Goal: Task Accomplishment & Management: Manage account settings

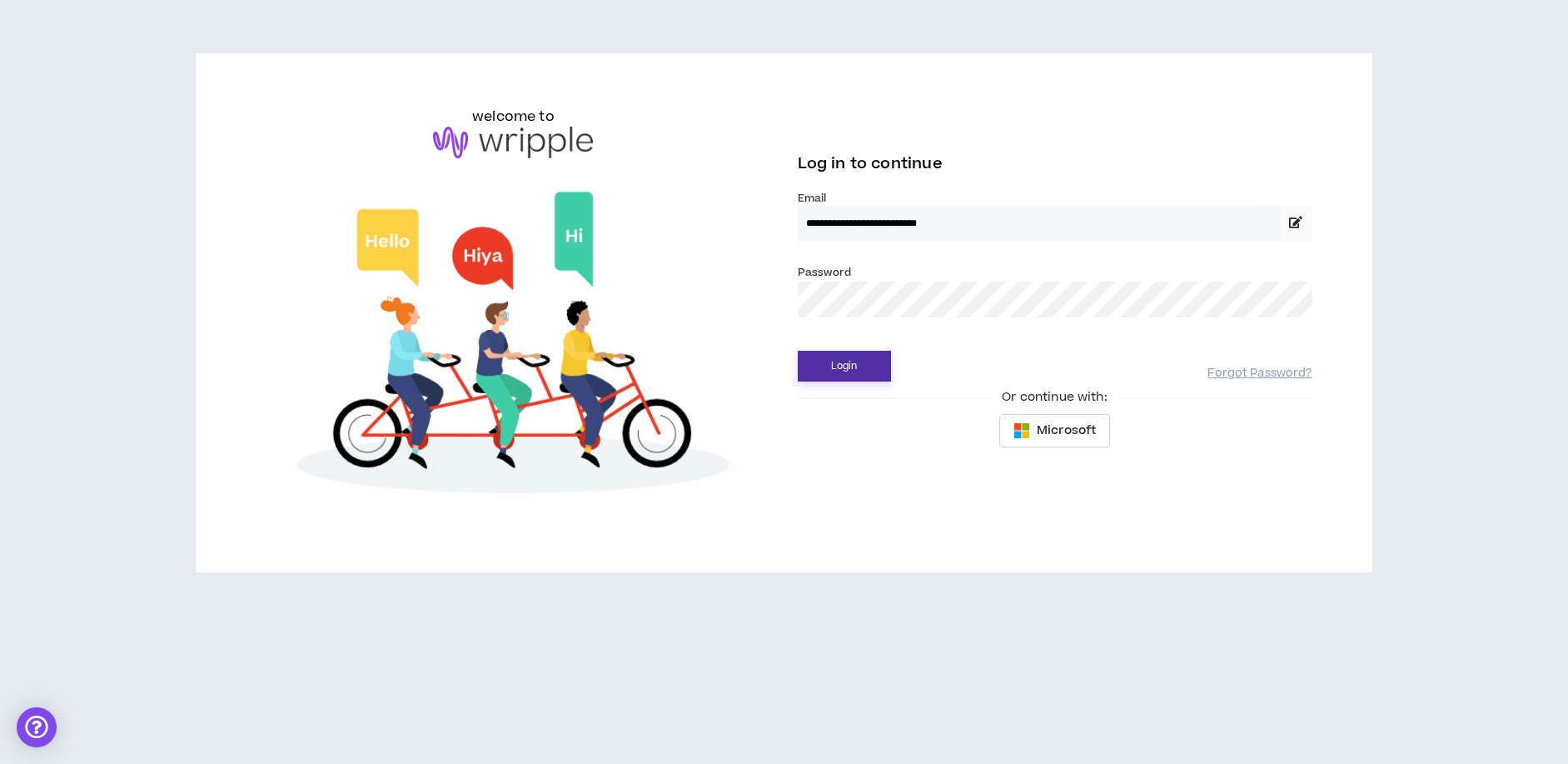
click at [842, 377] on button "Login" at bounding box center [844, 365] width 93 height 30
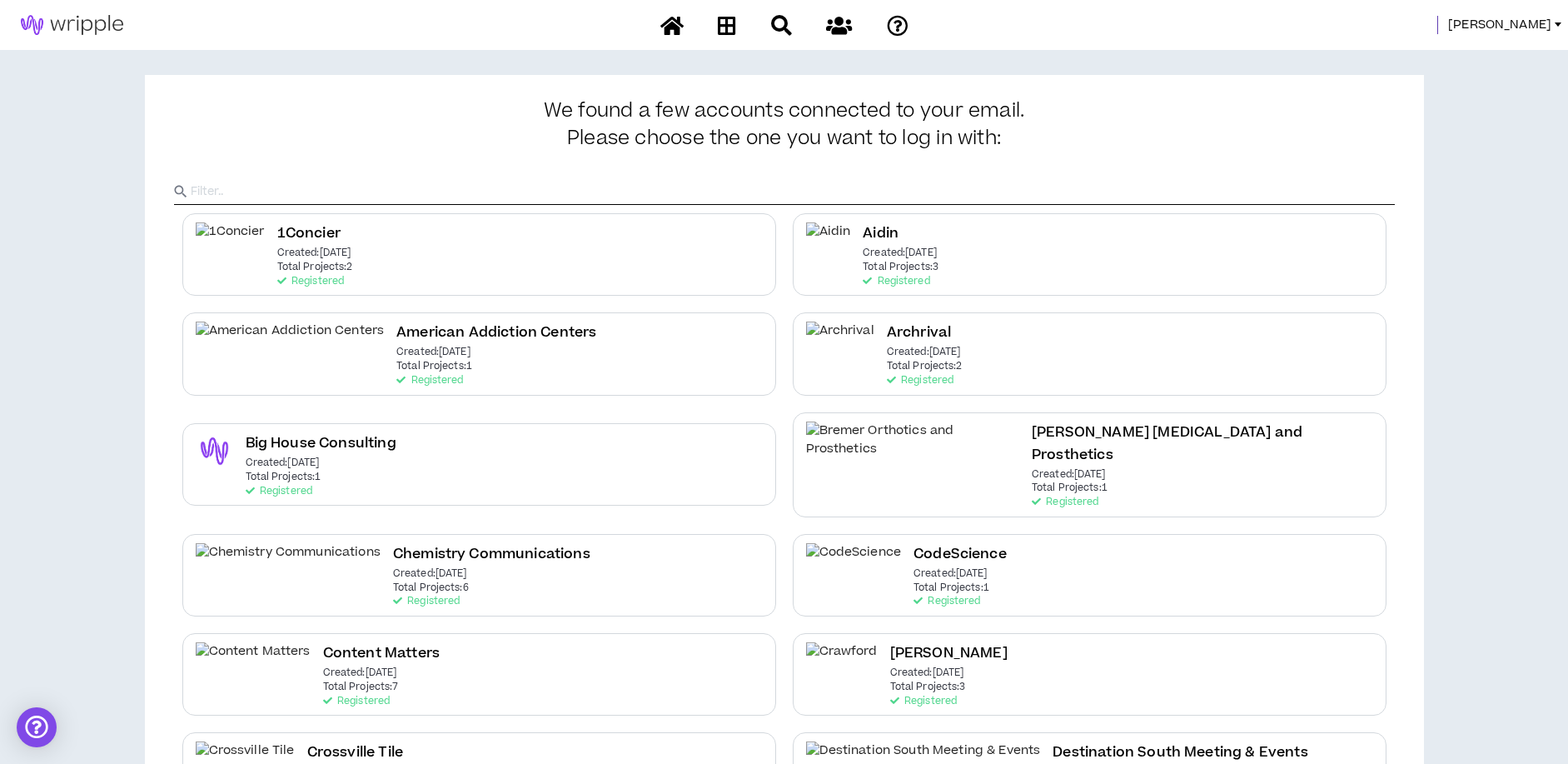
click at [1536, 30] on span "[PERSON_NAME]" at bounding box center [1499, 24] width 103 height 18
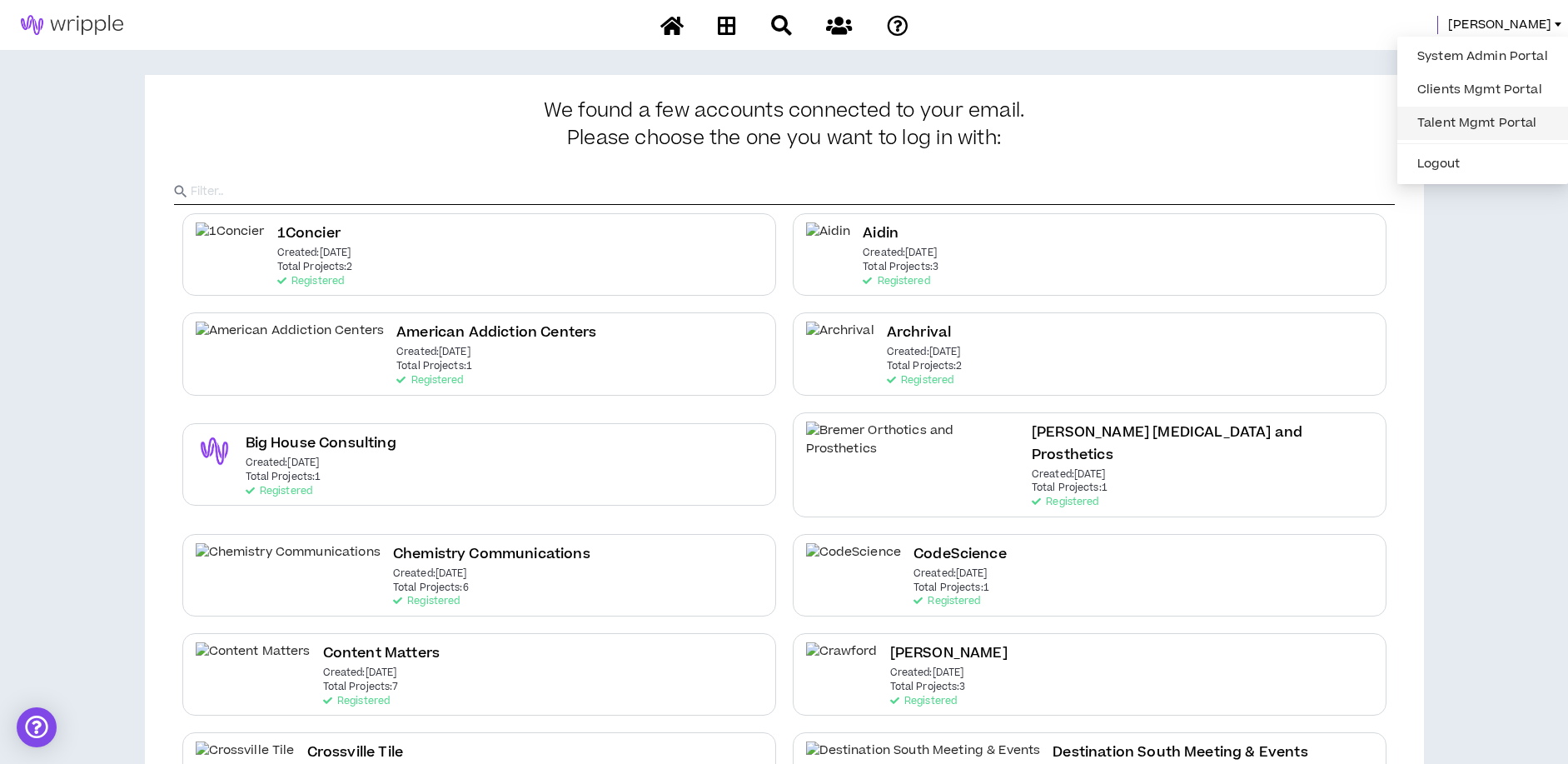
click at [1459, 117] on link "Talent Mgmt Portal" at bounding box center [1482, 123] width 150 height 25
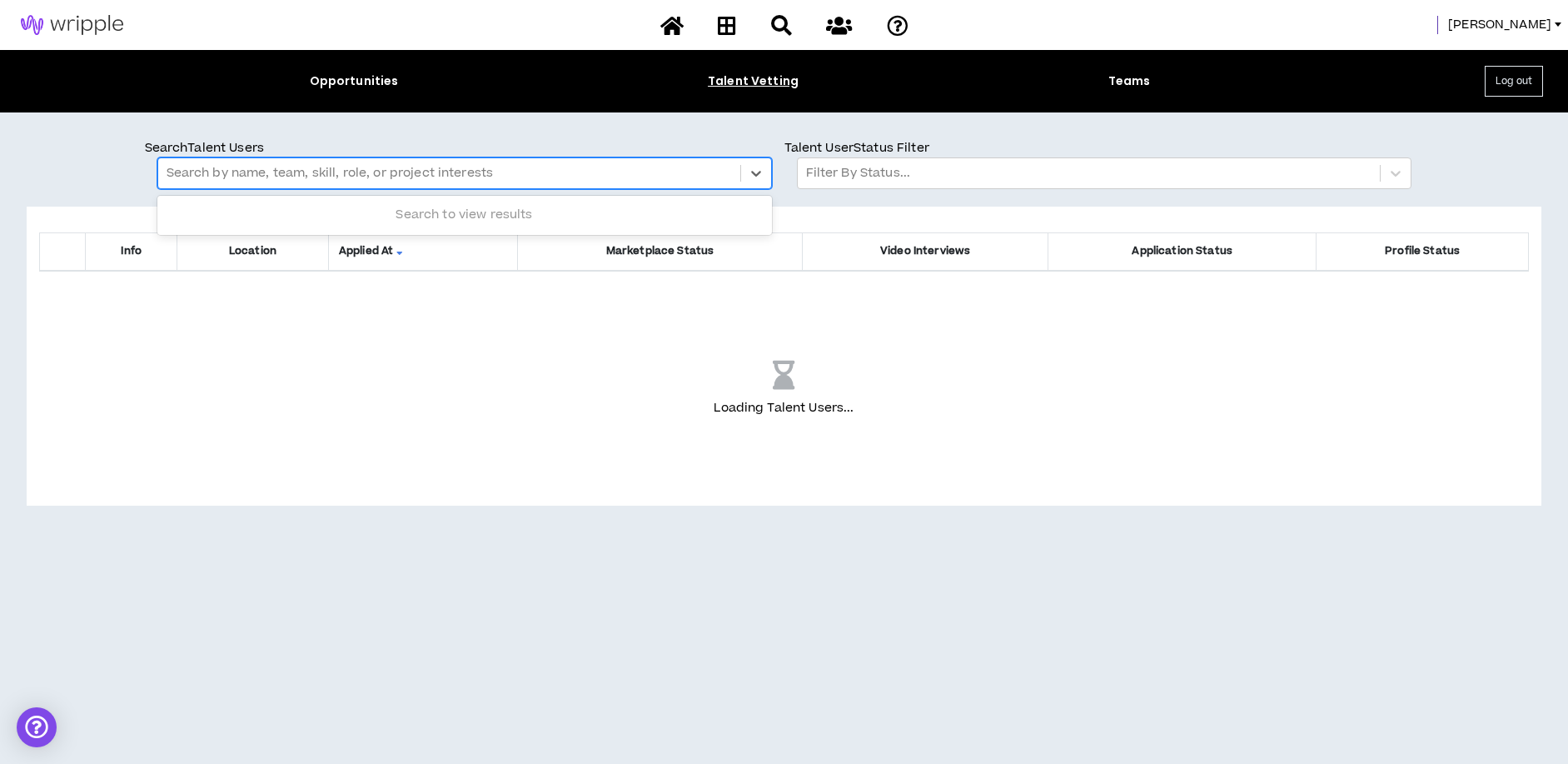
click at [204, 180] on div at bounding box center [449, 173] width 565 height 22
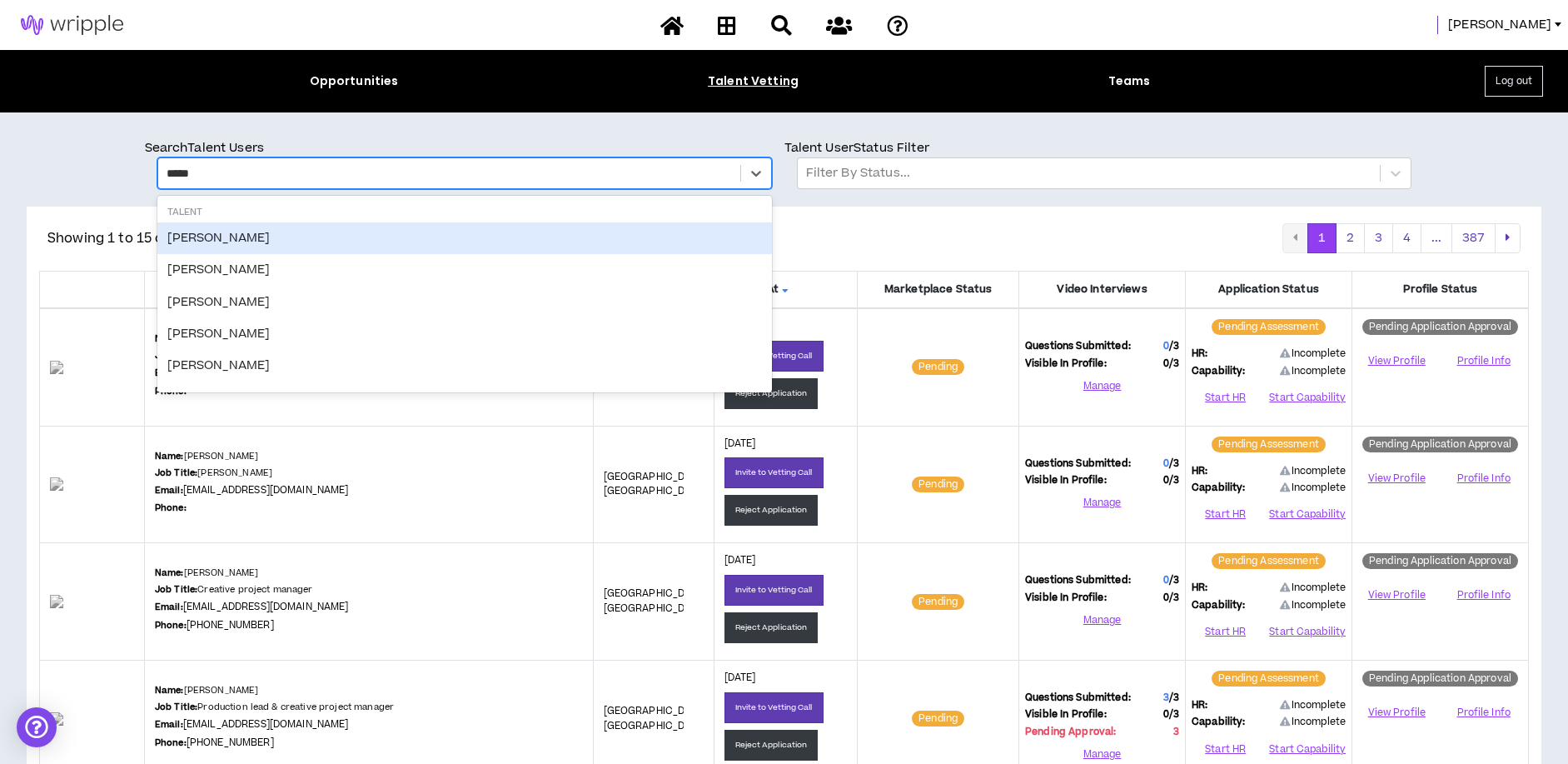
type input "******"
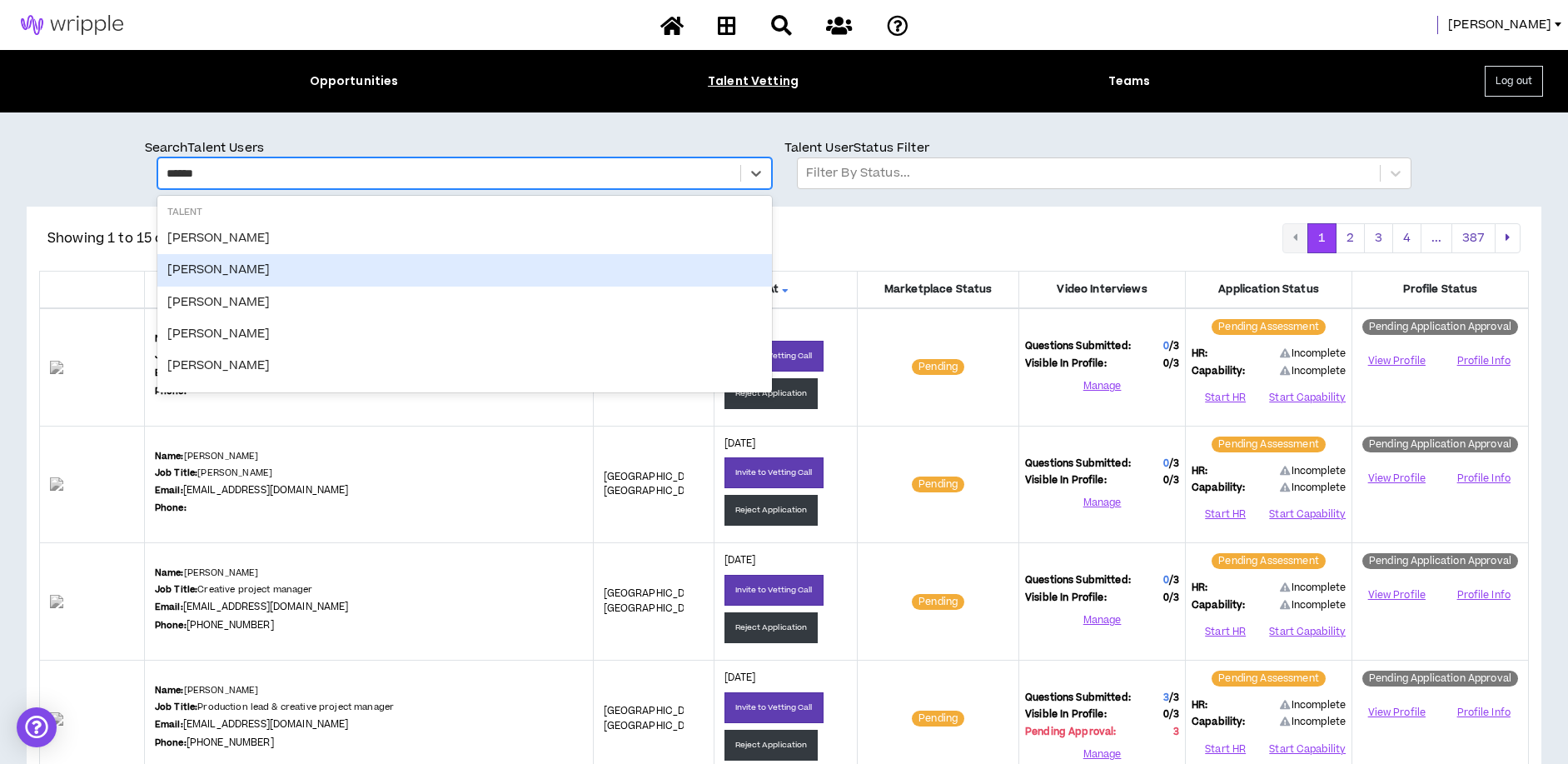
click at [207, 273] on div "Joshua Fuller" at bounding box center [464, 270] width 615 height 31
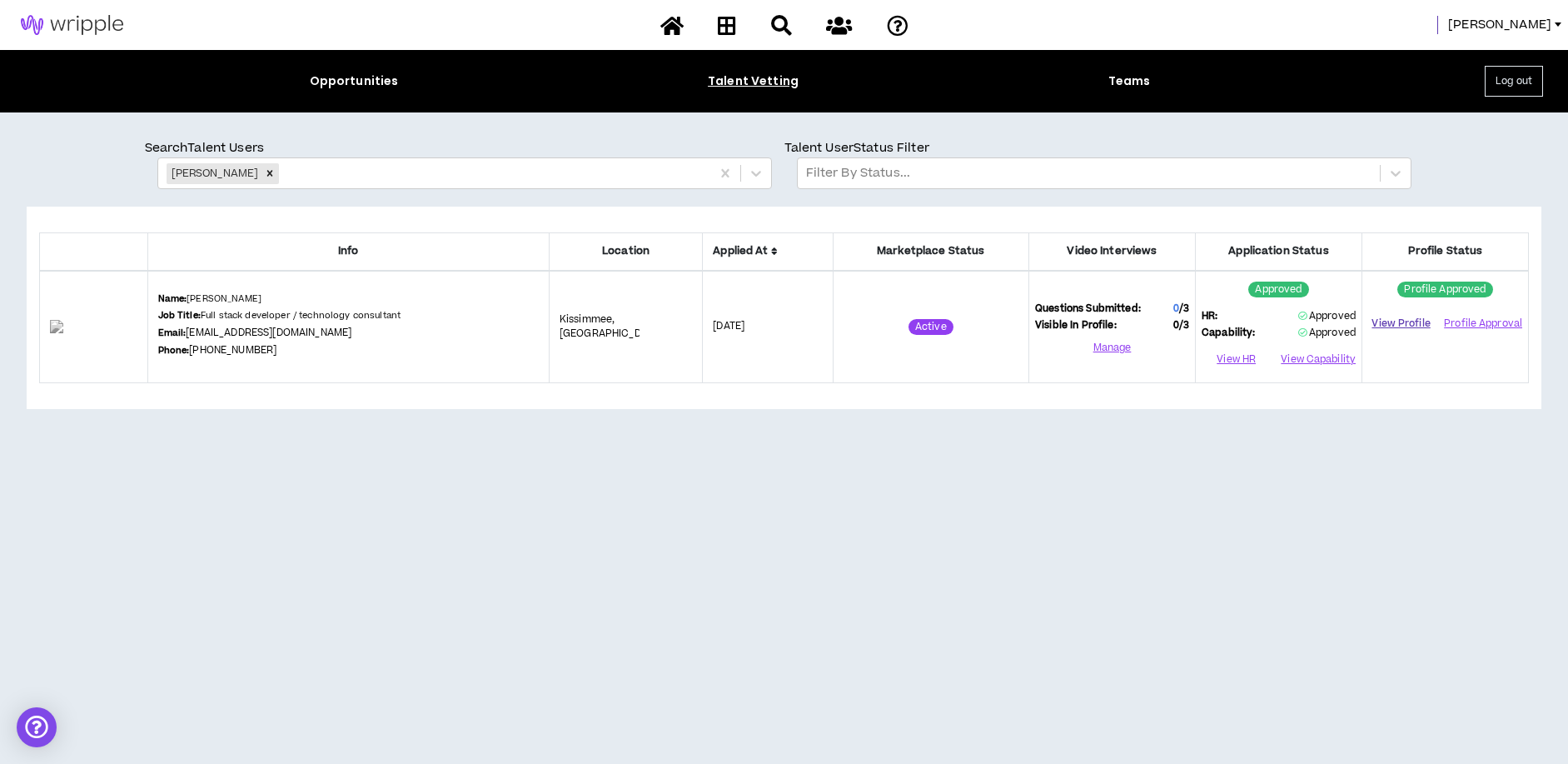
click at [1406, 324] on link "View Profile" at bounding box center [1401, 324] width 66 height 30
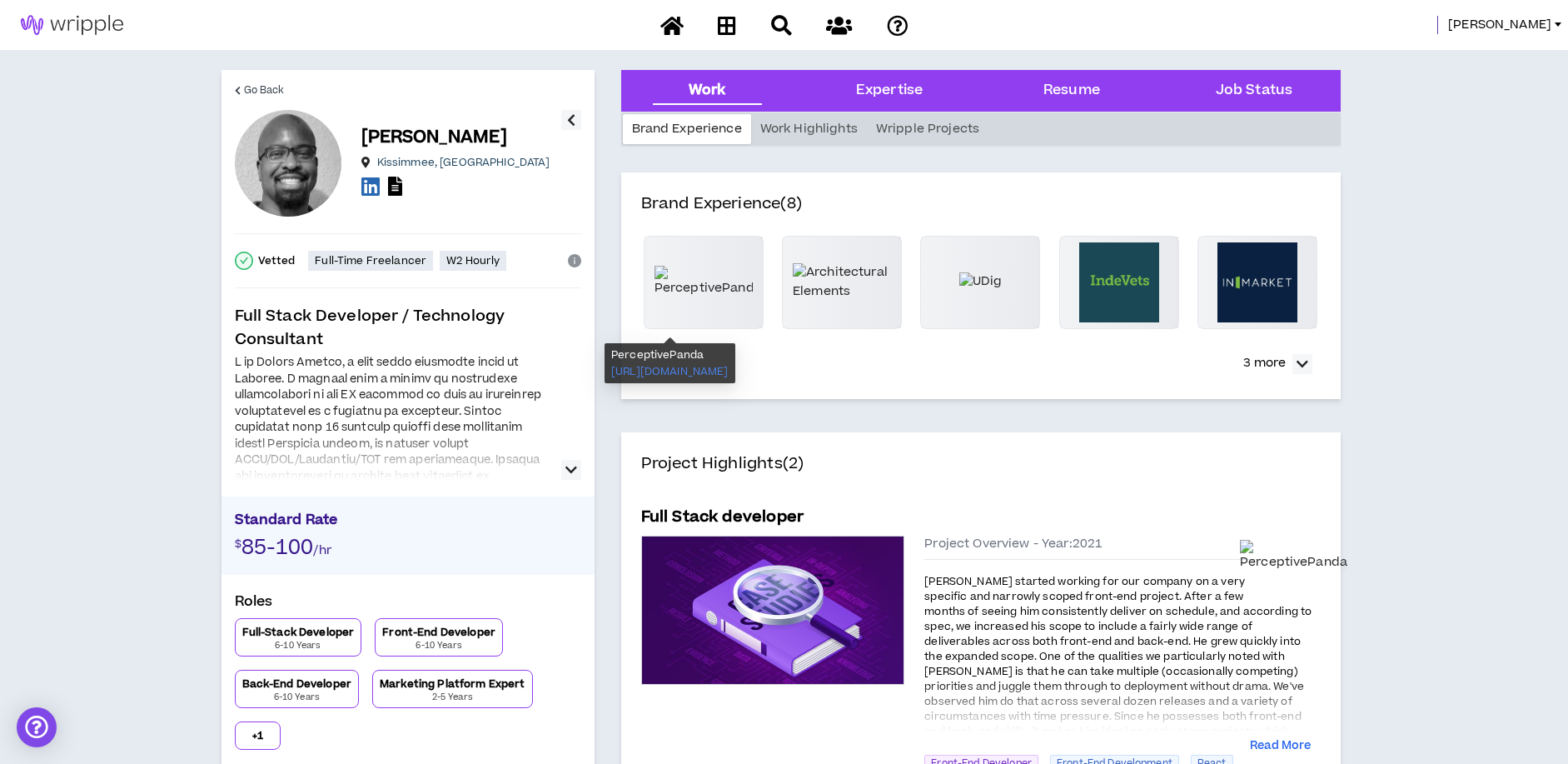
click at [702, 288] on img at bounding box center [704, 281] width 98 height 31
drag, startPoint x: 1441, startPoint y: 443, endPoint x: 1411, endPoint y: 441, distance: 30.1
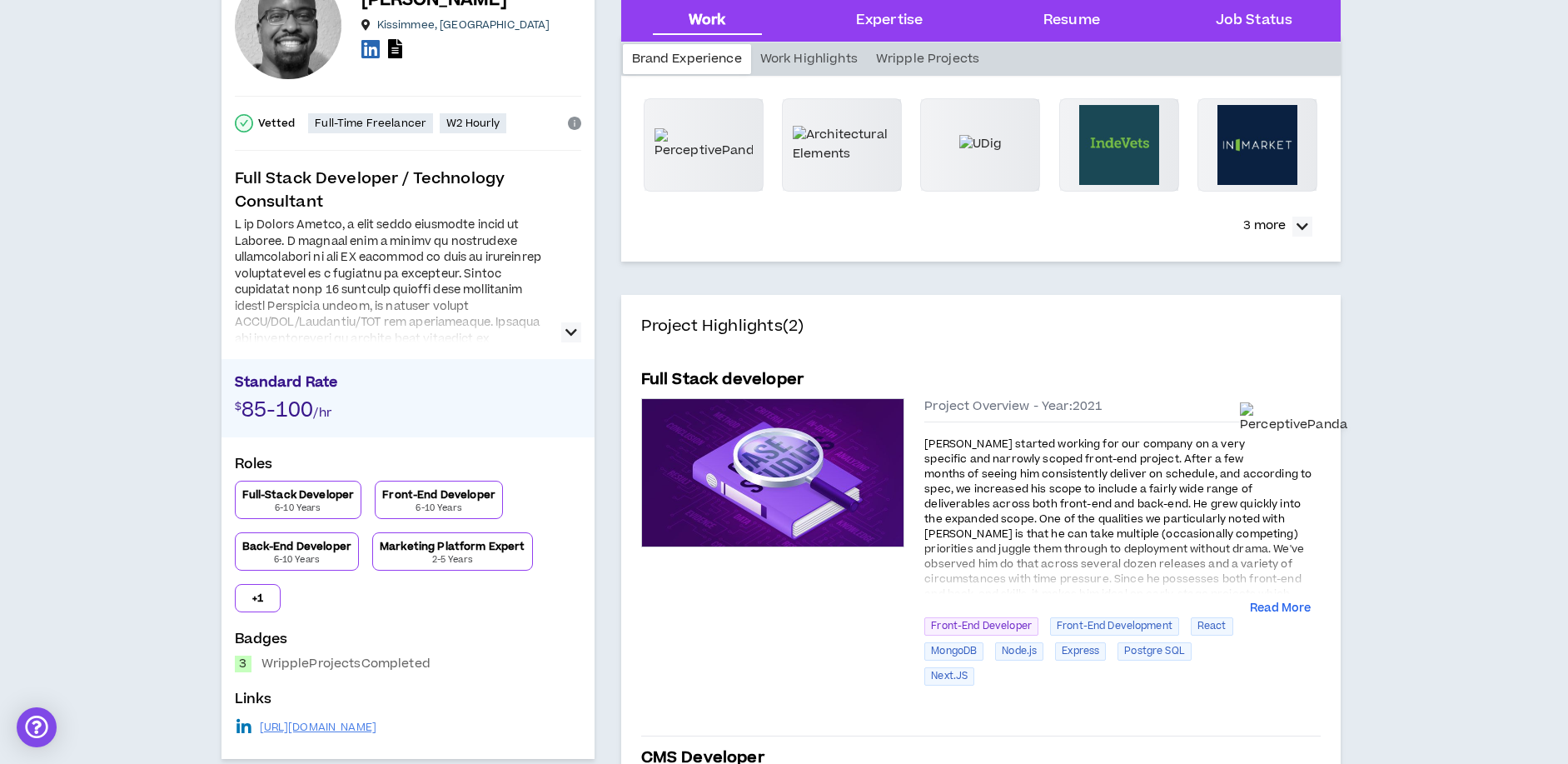
scroll to position [138, 0]
click at [1138, 481] on span "Josh started working for our company on a very specific and narrowly scoped fro…" at bounding box center [1118, 526] width 387 height 180
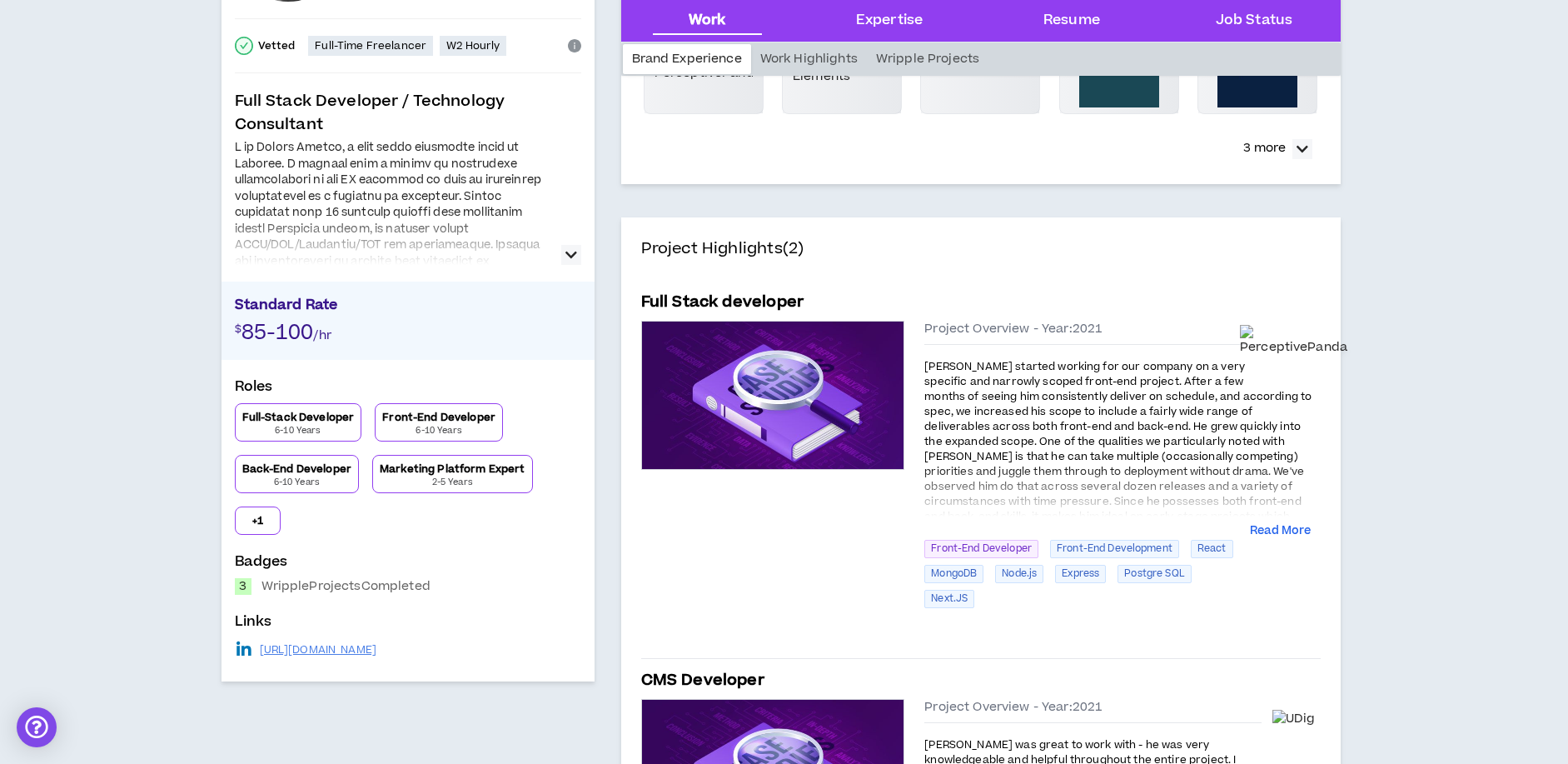
scroll to position [216, 0]
click at [1274, 533] on button "Read More" at bounding box center [1280, 530] width 61 height 17
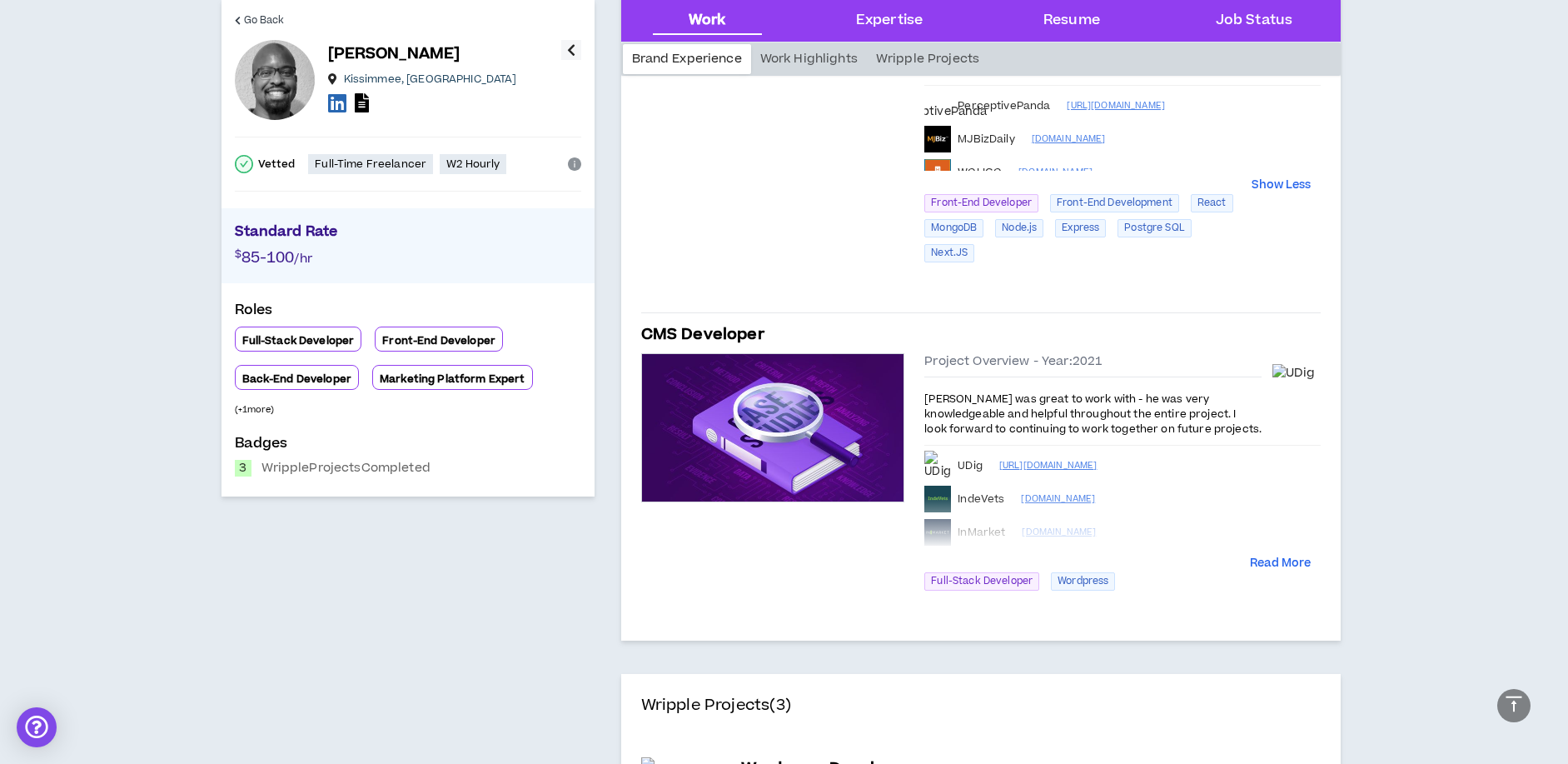
scroll to position [675, 0]
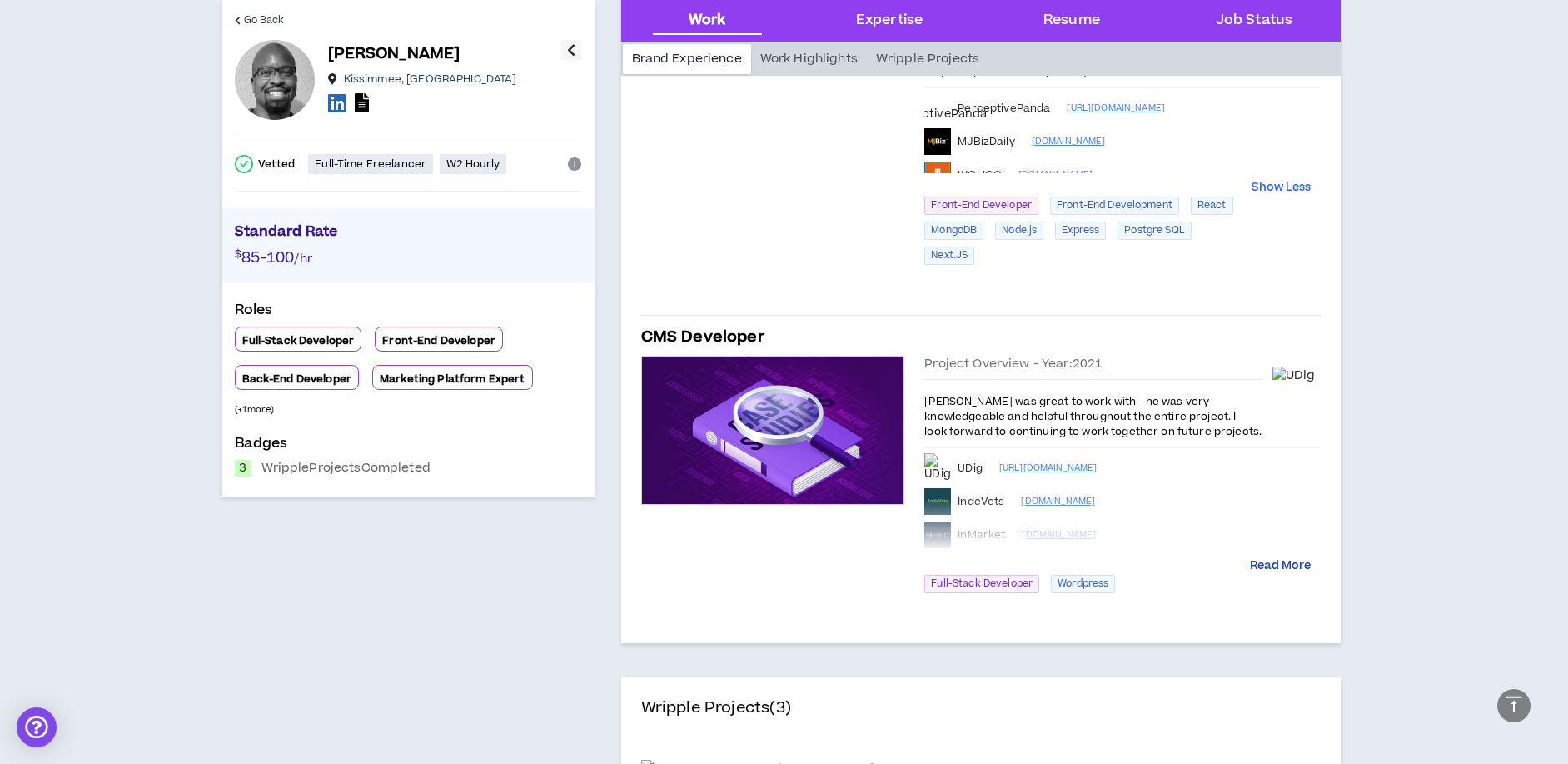
click at [1266, 561] on button "Read More" at bounding box center [1280, 566] width 61 height 17
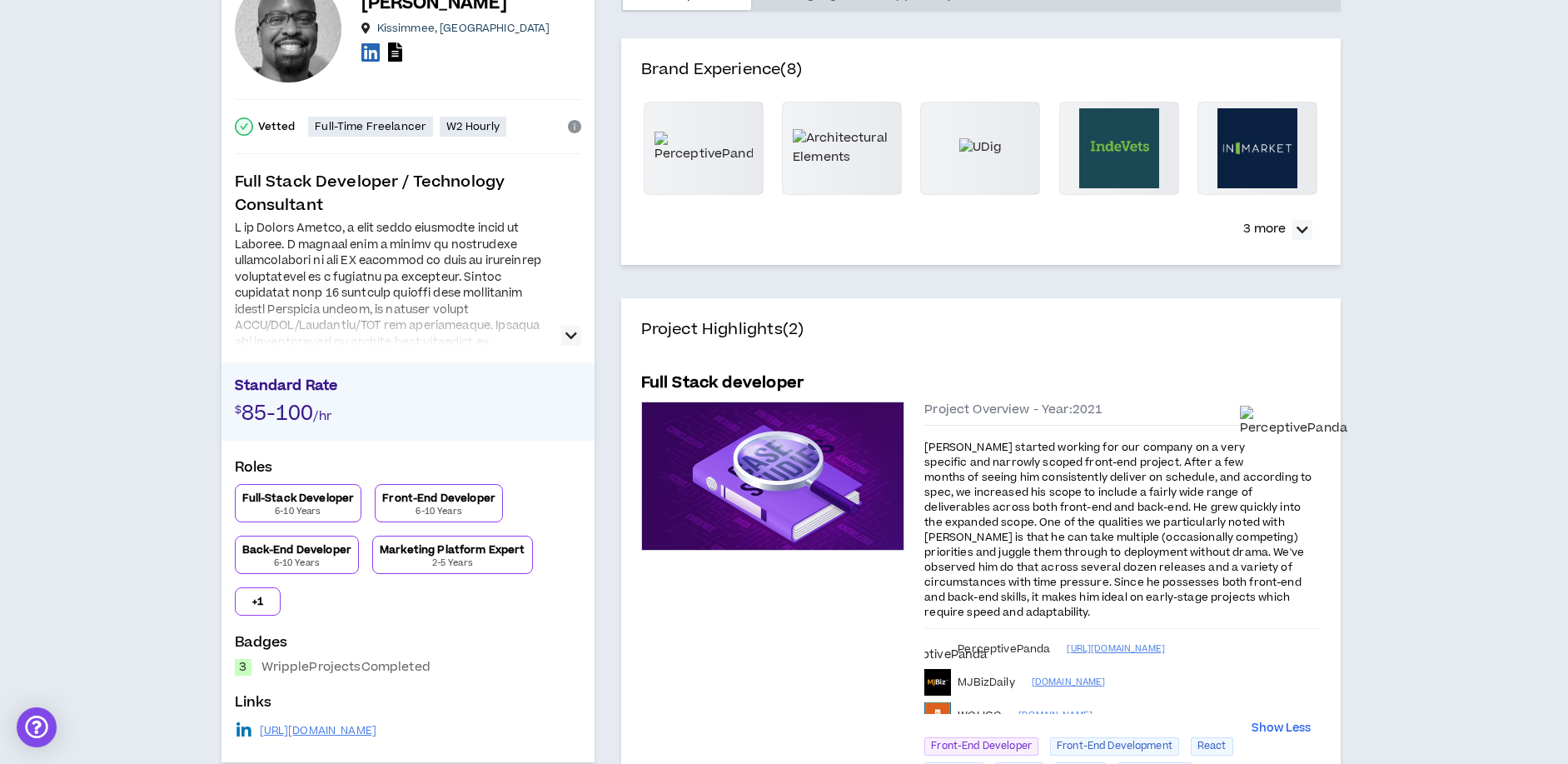
scroll to position [0, 0]
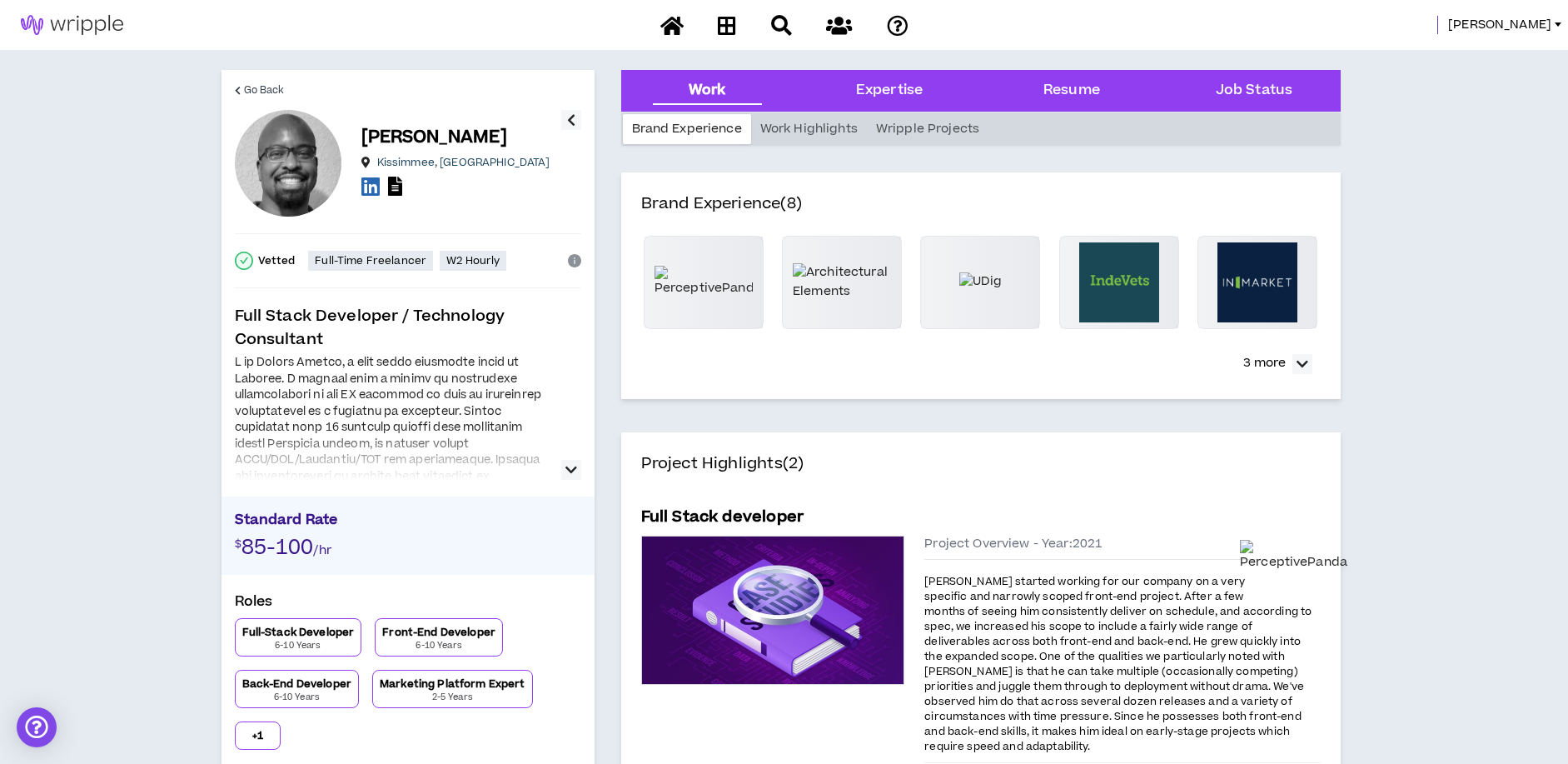
click at [566, 466] on icon "button" at bounding box center [570, 470] width 11 height 20
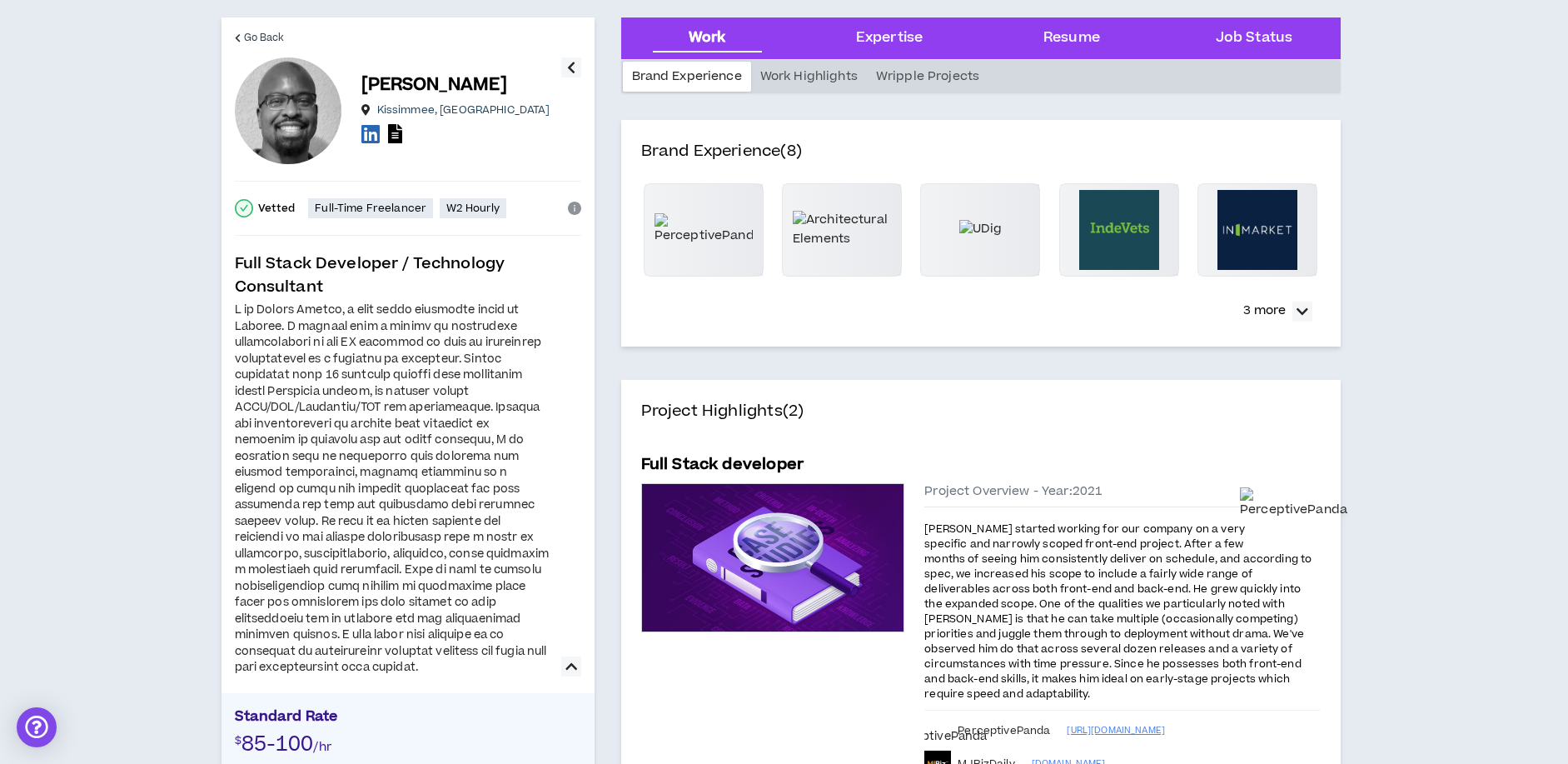
scroll to position [53, 0]
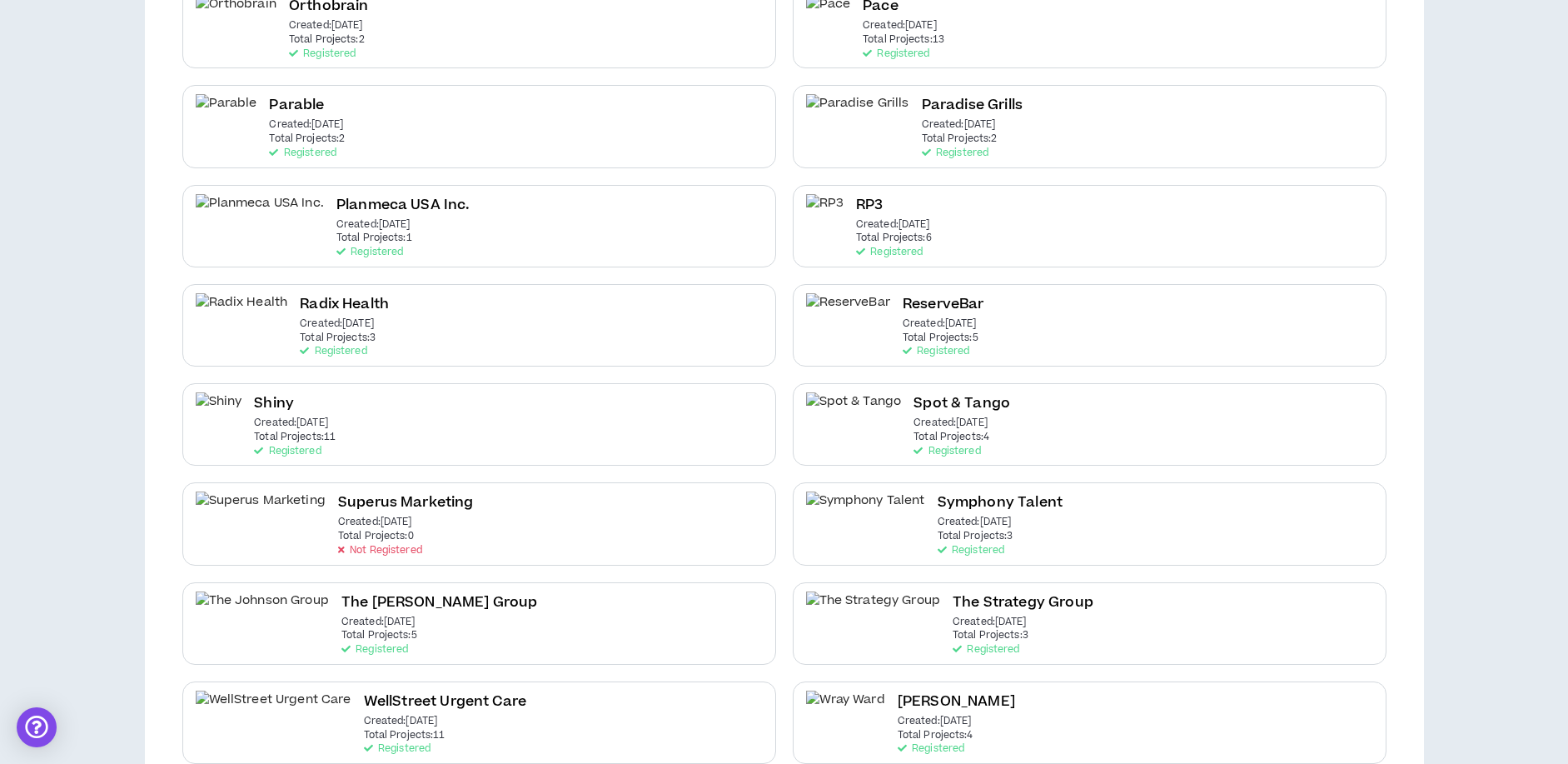
scroll to position [2248, 0]
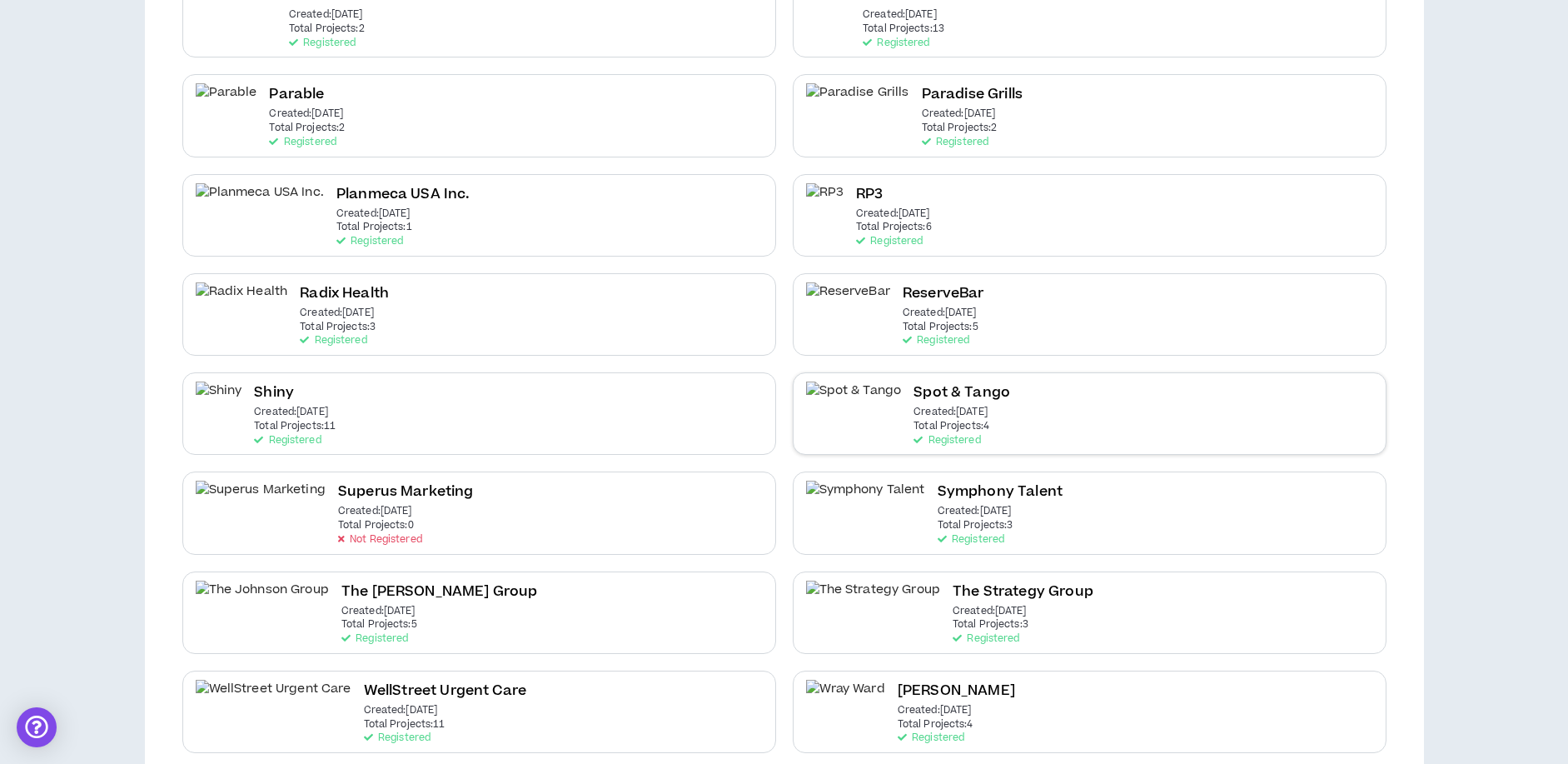
click at [924, 382] on h2 "Spot & Tango" at bounding box center [961, 393] width 97 height 23
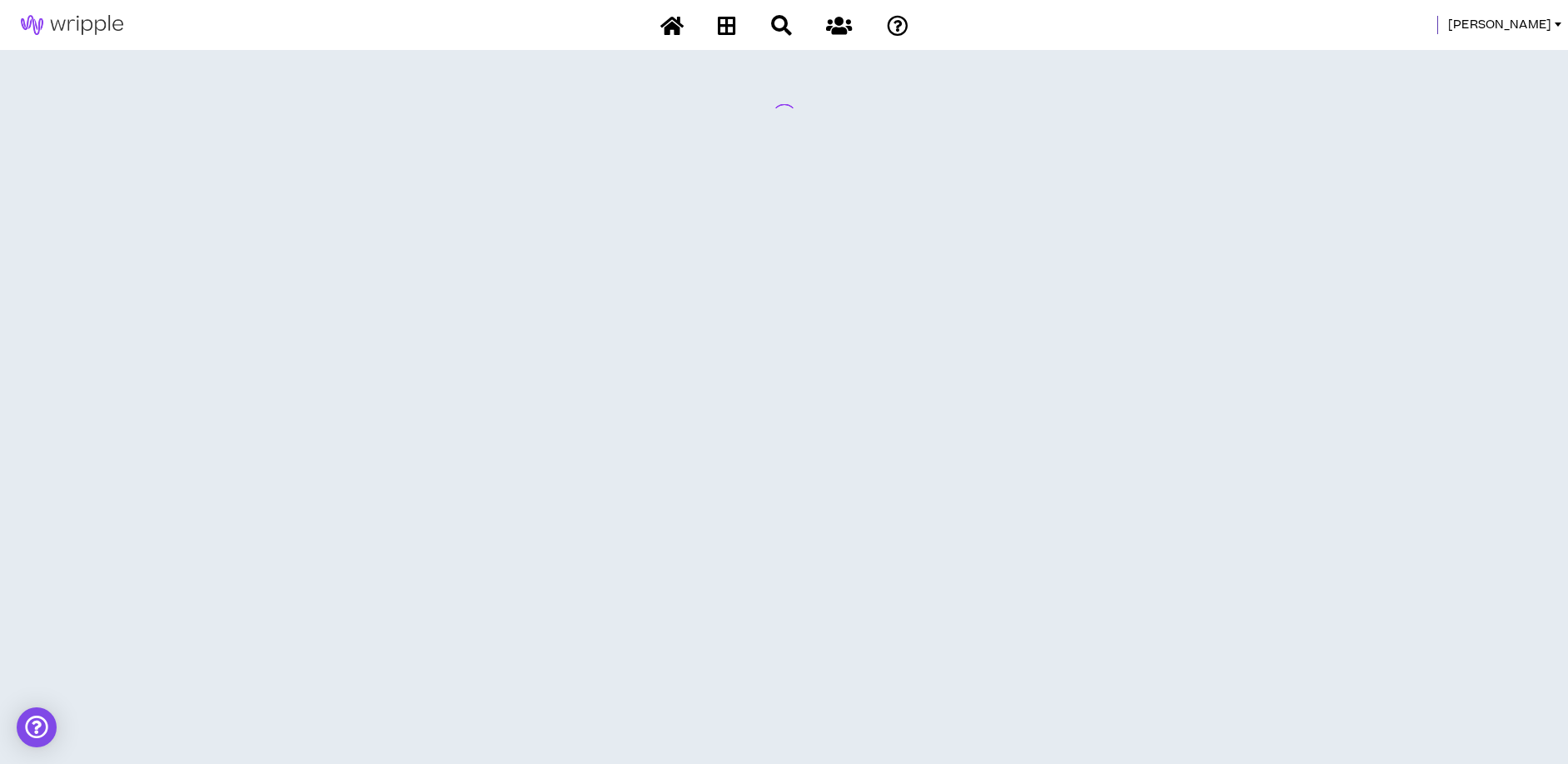
scroll to position [0, 0]
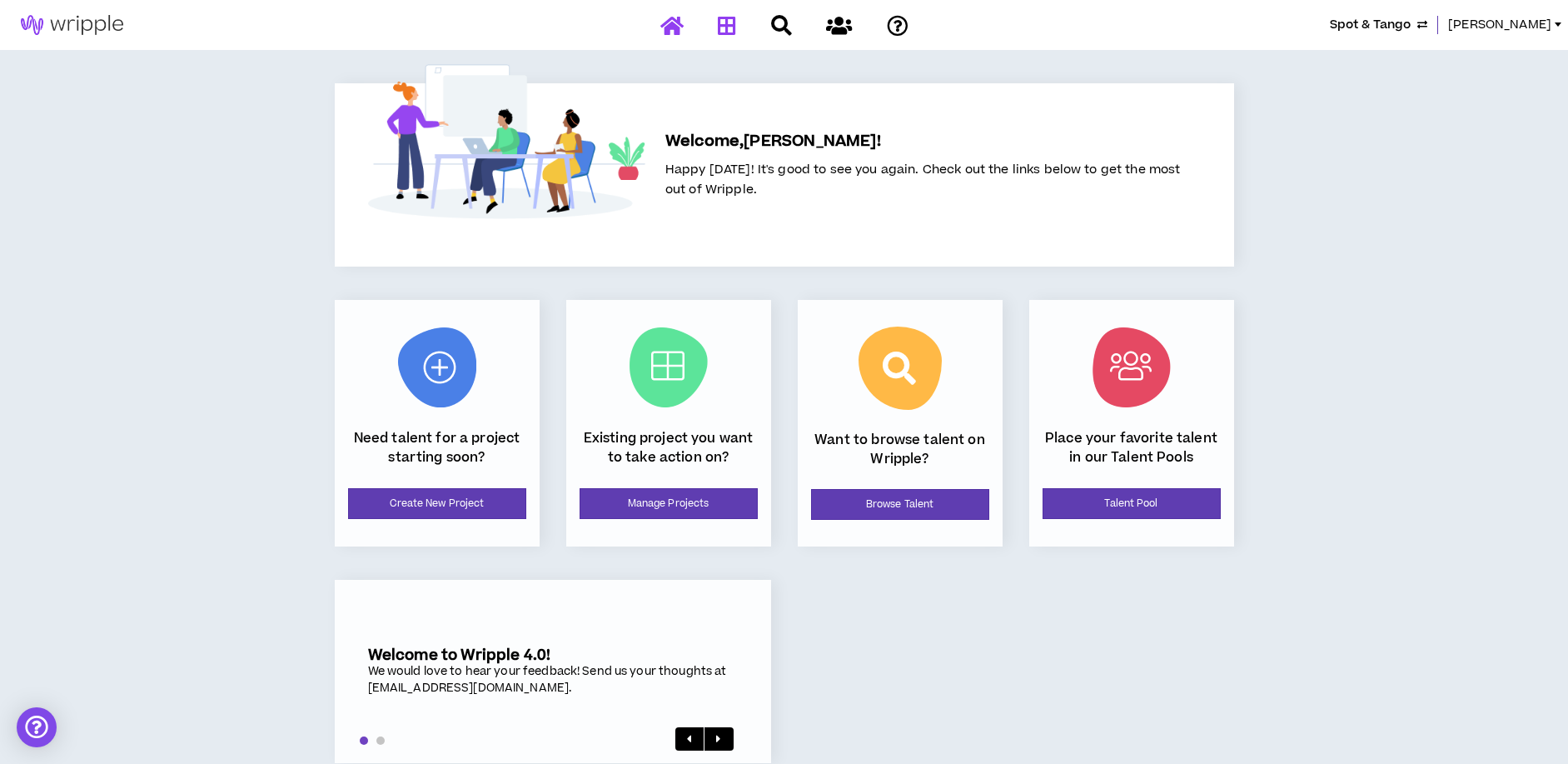
click at [729, 23] on icon at bounding box center [726, 25] width 18 height 21
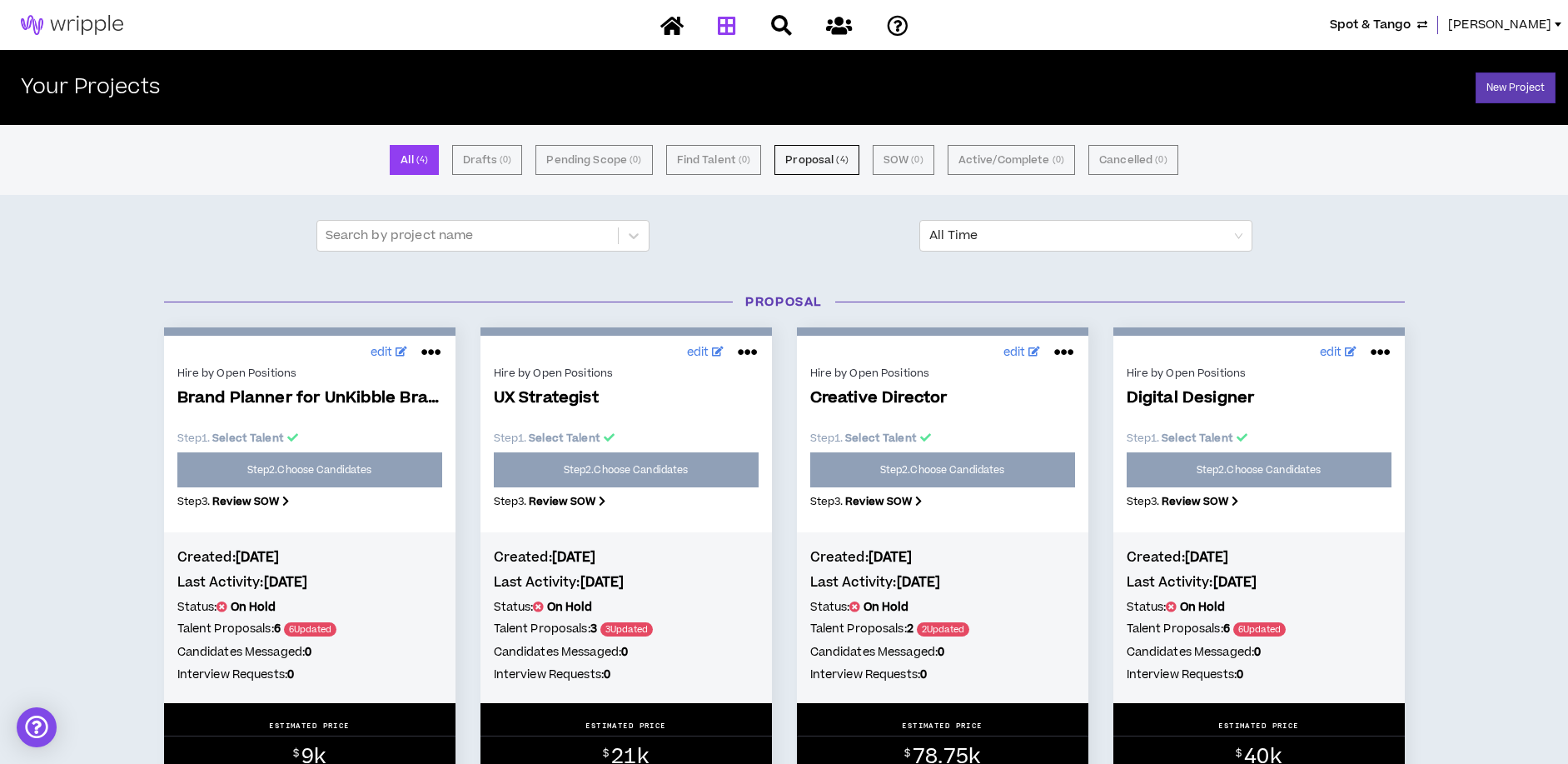
click at [1552, 25] on link "[PERSON_NAME]" at bounding box center [1508, 24] width 120 height 18
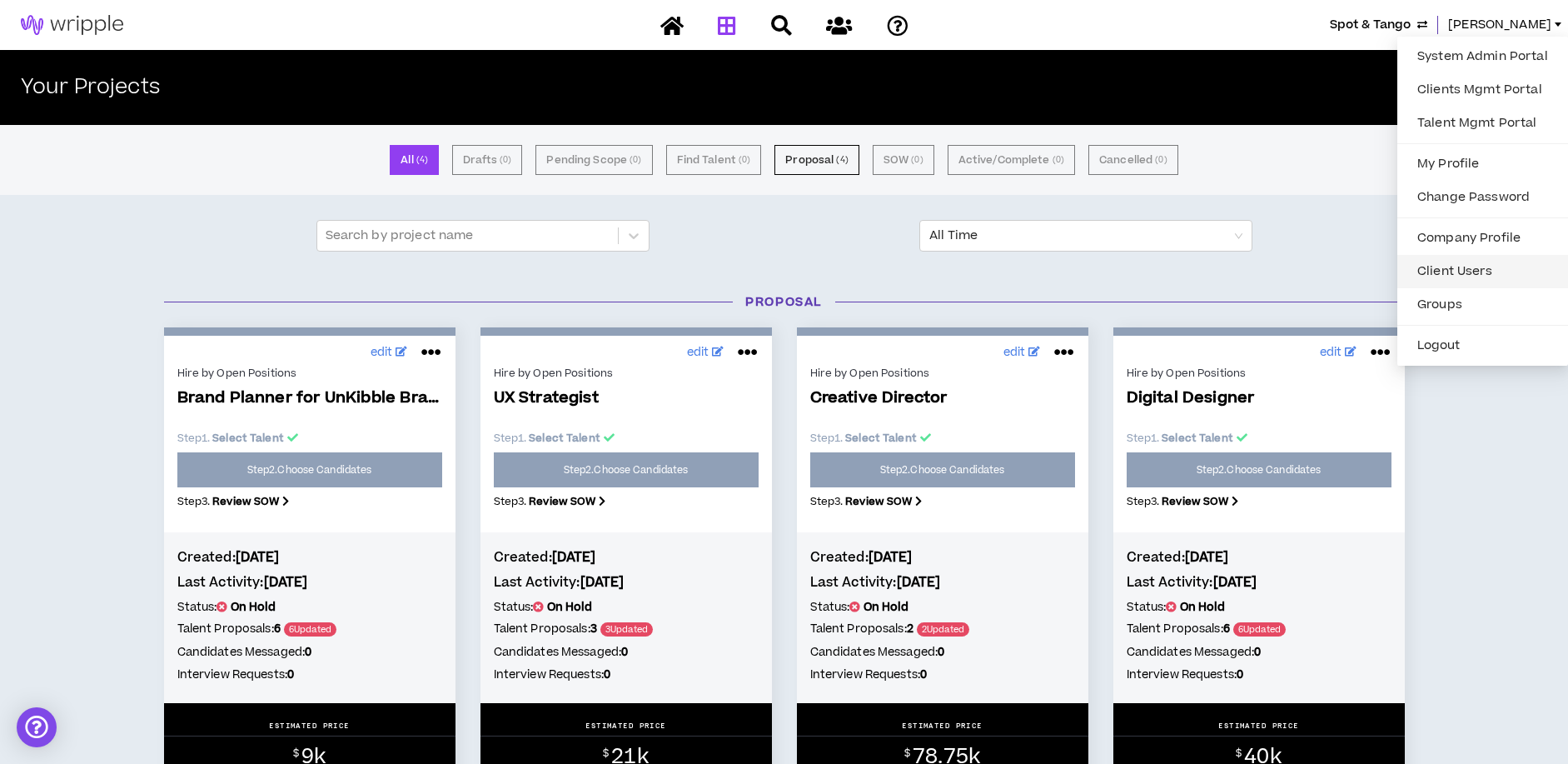
click at [1451, 269] on link "Client Users" at bounding box center [1482, 271] width 150 height 25
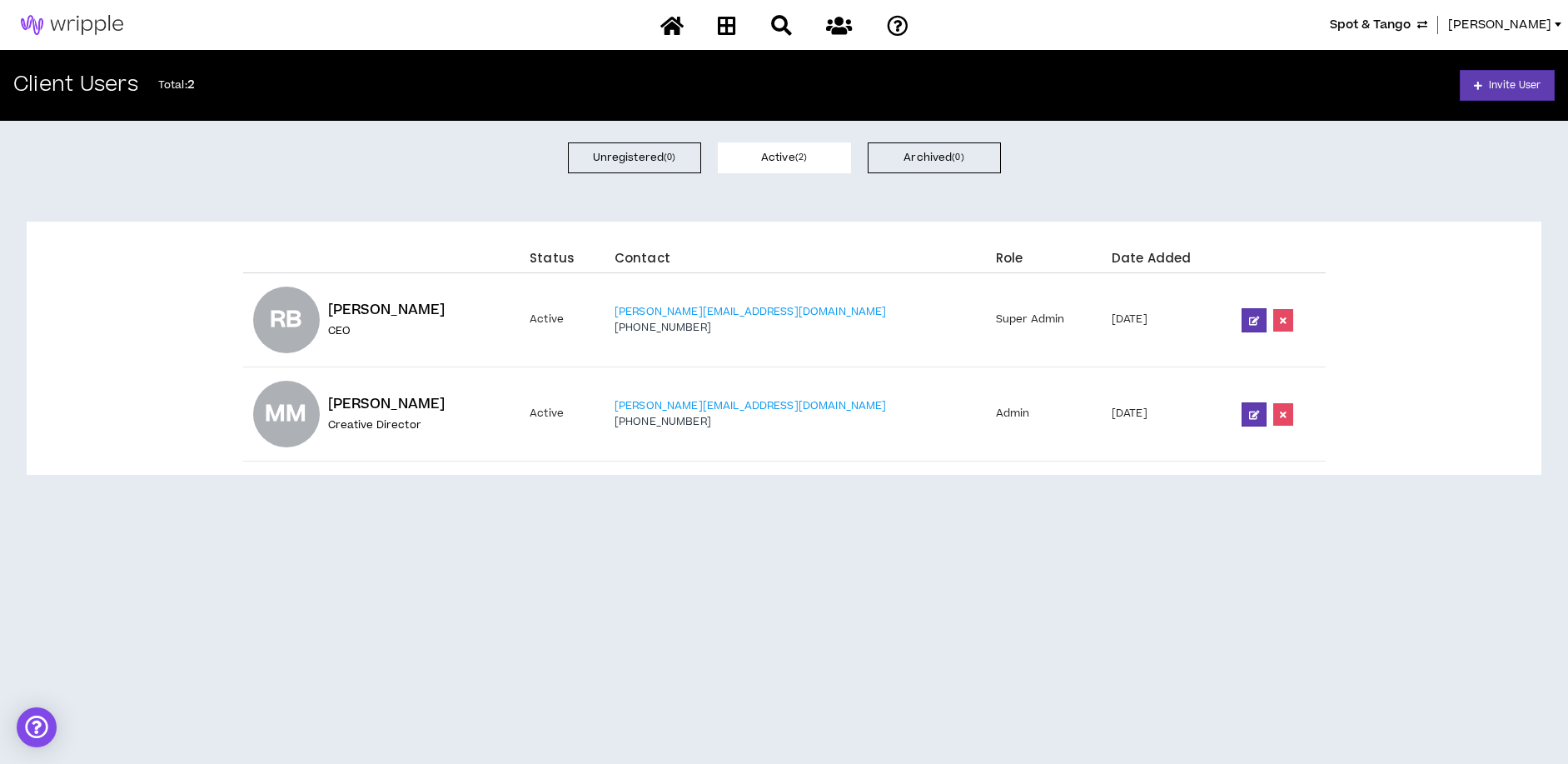
click at [408, 183] on div "Unregistered ( 0 ) Active ( 2 ) Archived ( 0 )" at bounding box center [784, 157] width 1568 height 74
